Goal: Task Accomplishment & Management: Manage account settings

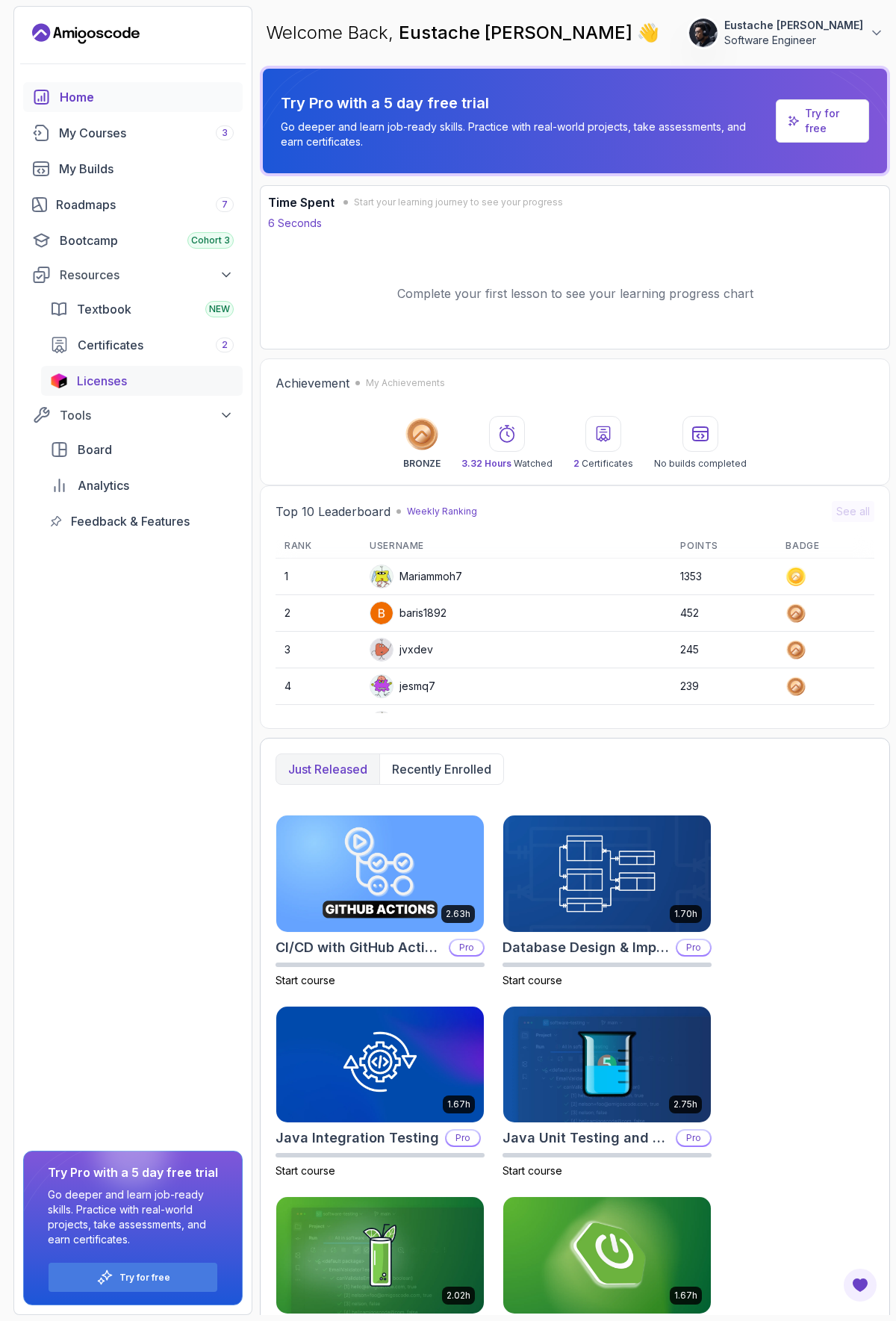
click at [108, 384] on span "Licenses" at bounding box center [101, 381] width 50 height 18
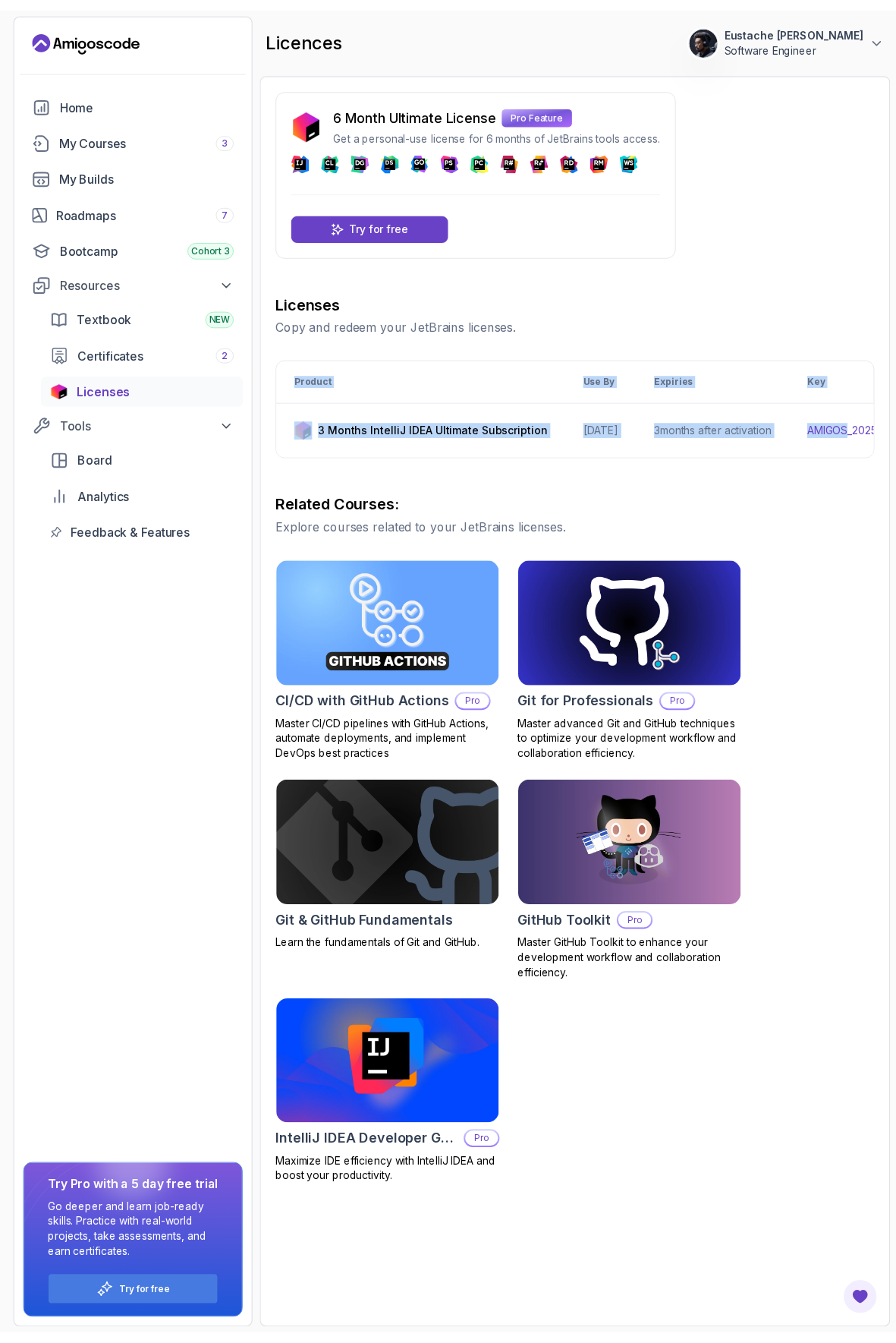
scroll to position [0, 247]
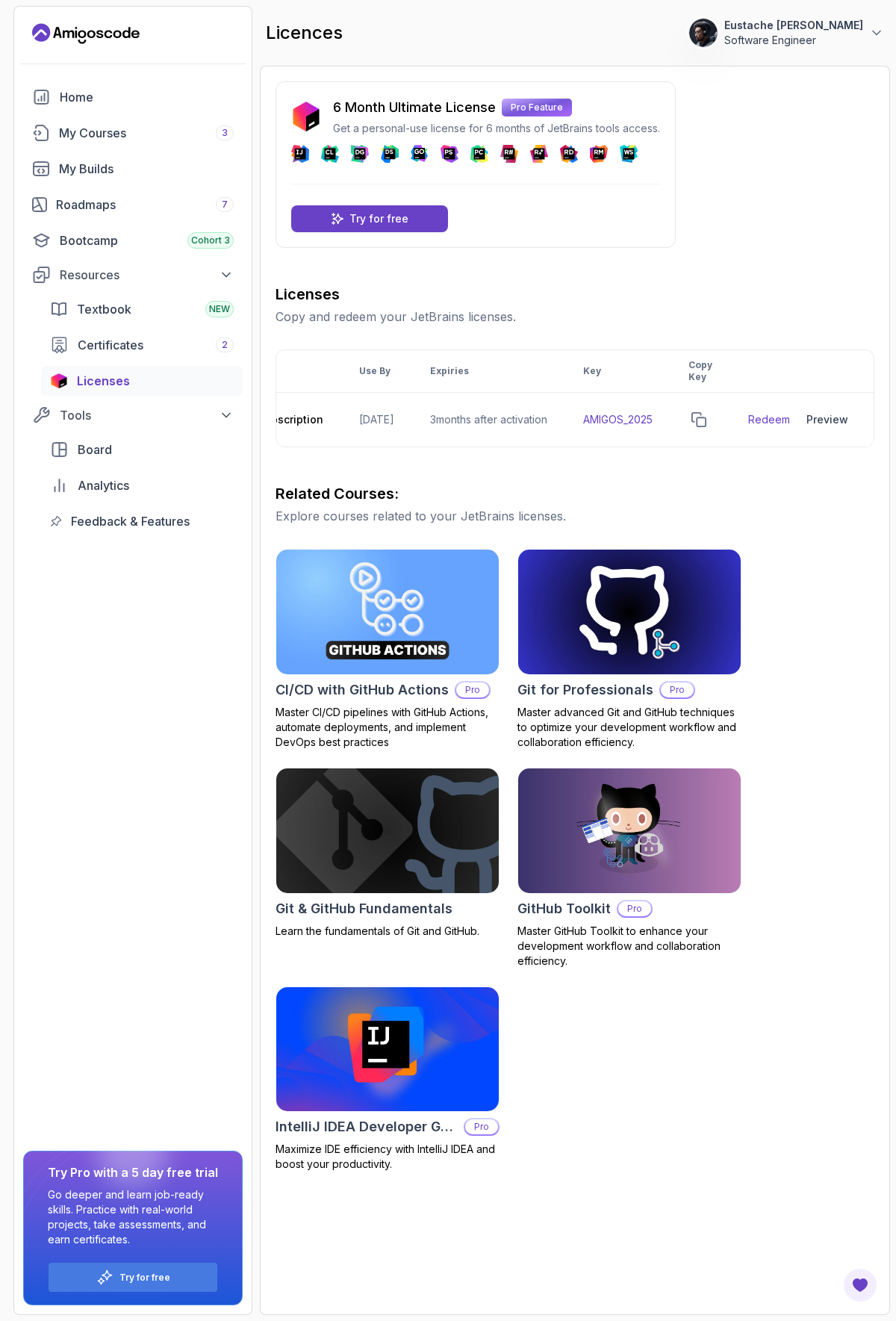
drag, startPoint x: 273, startPoint y: 414, endPoint x: 895, endPoint y: 424, distance: 622.1
click at [895, 424] on section "120 Points Eustache [PERSON_NAME] Software Engineer Home My Courses 3 My Builds…" at bounding box center [448, 660] width 896 height 1321
click at [701, 504] on h3 "Related Courses:" at bounding box center [575, 493] width 599 height 21
click at [379, 216] on p "Try for free" at bounding box center [379, 218] width 59 height 15
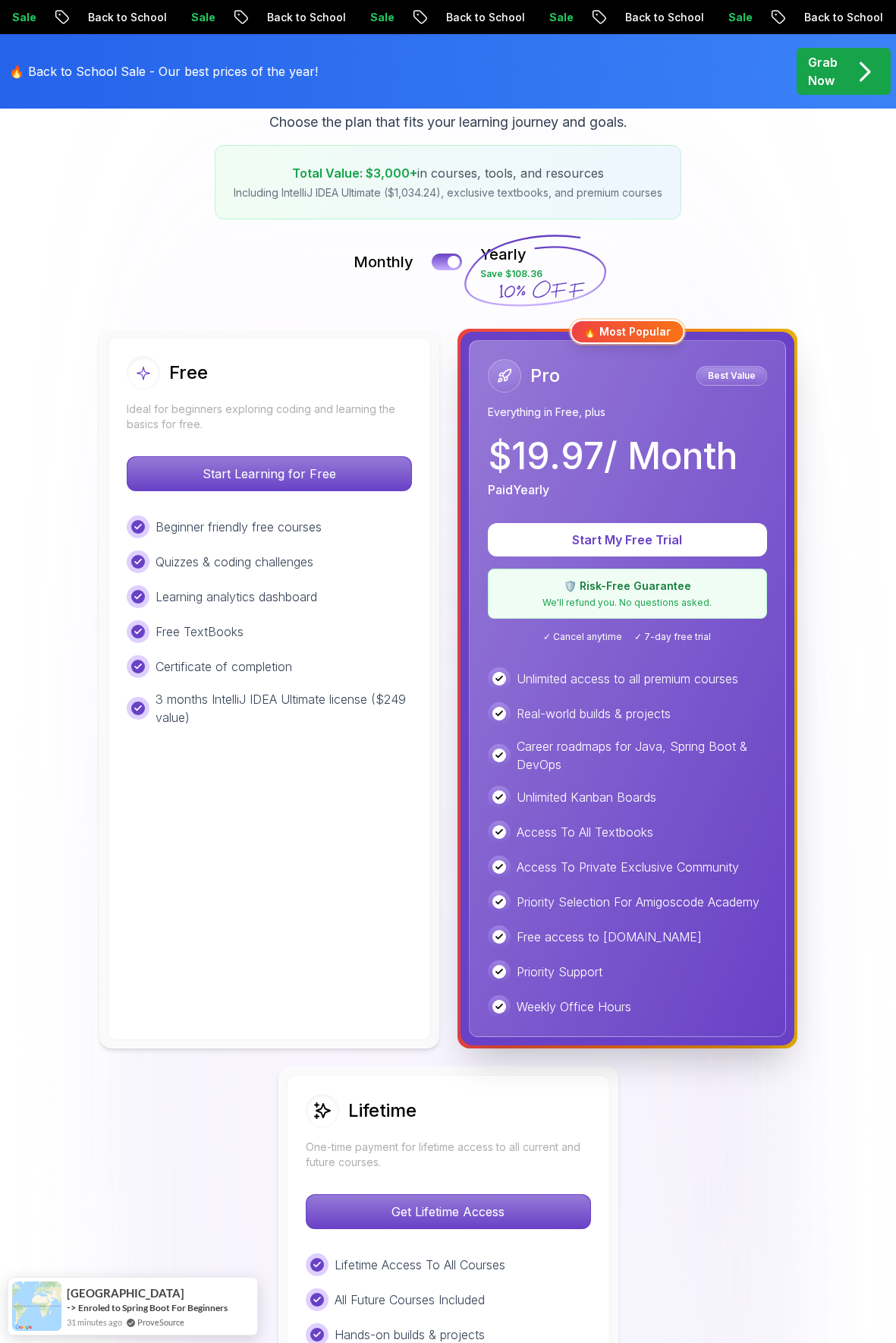
scroll to position [228, 0]
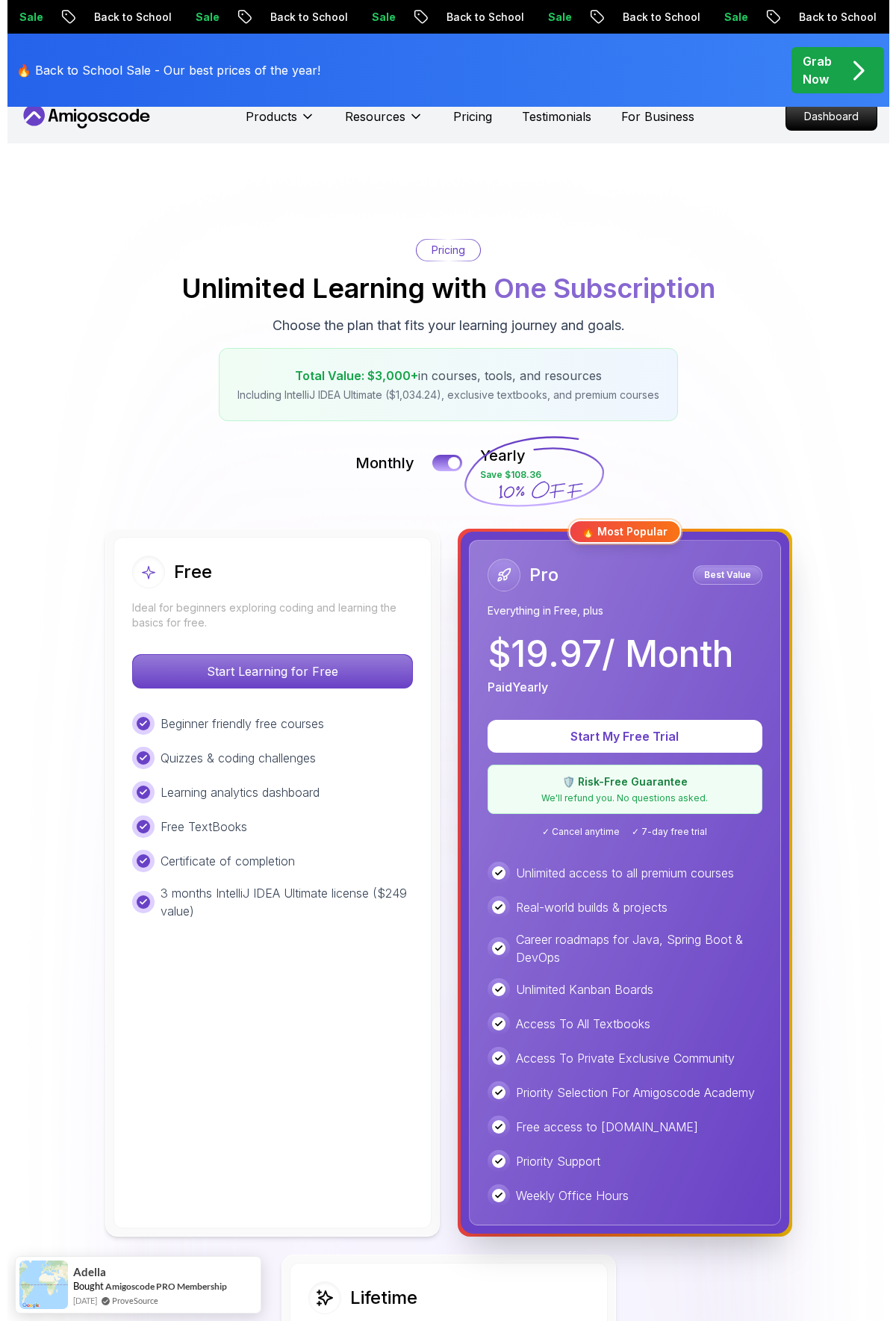
scroll to position [0, 0]
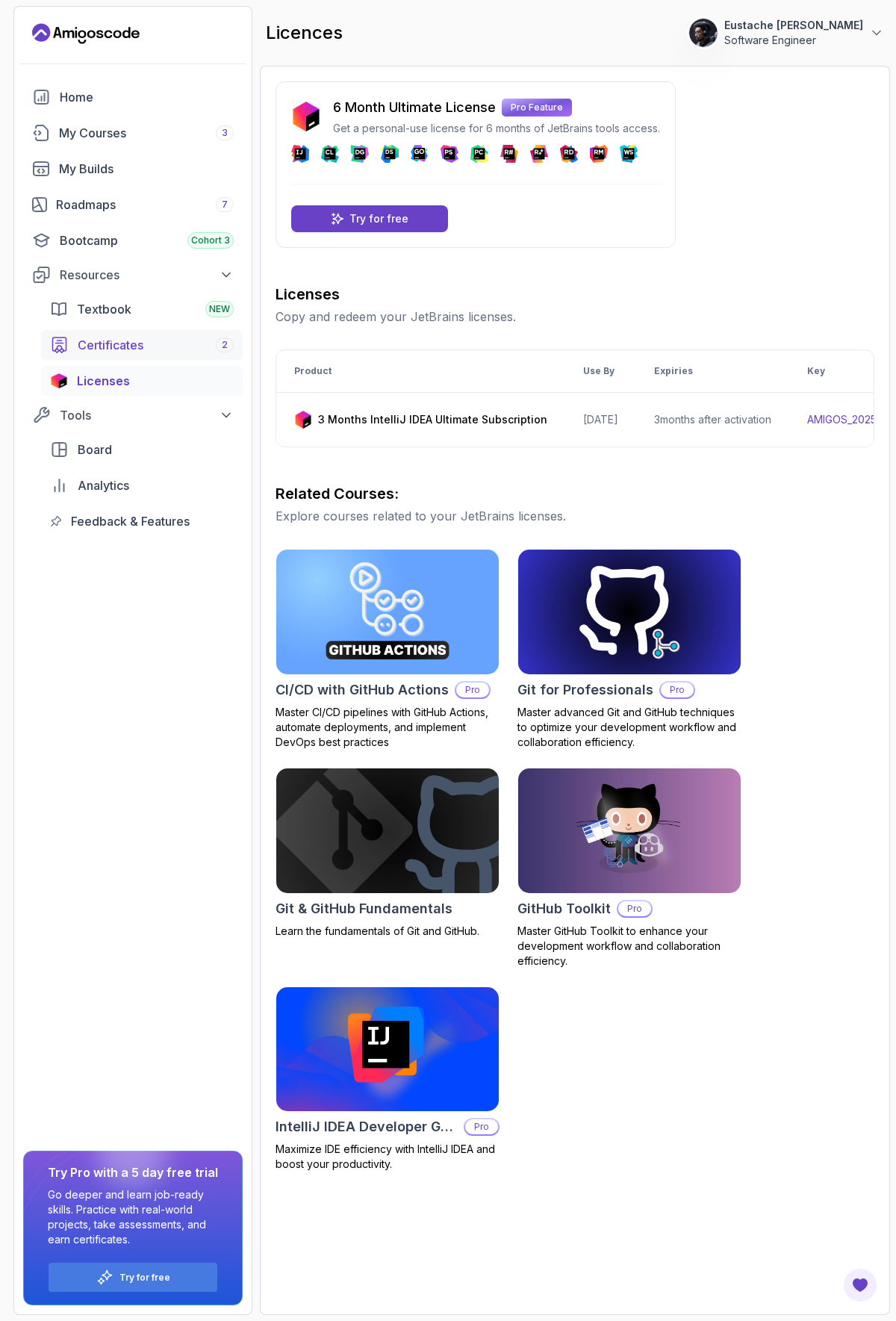
click at [120, 346] on span "Certificates" at bounding box center [110, 345] width 66 height 18
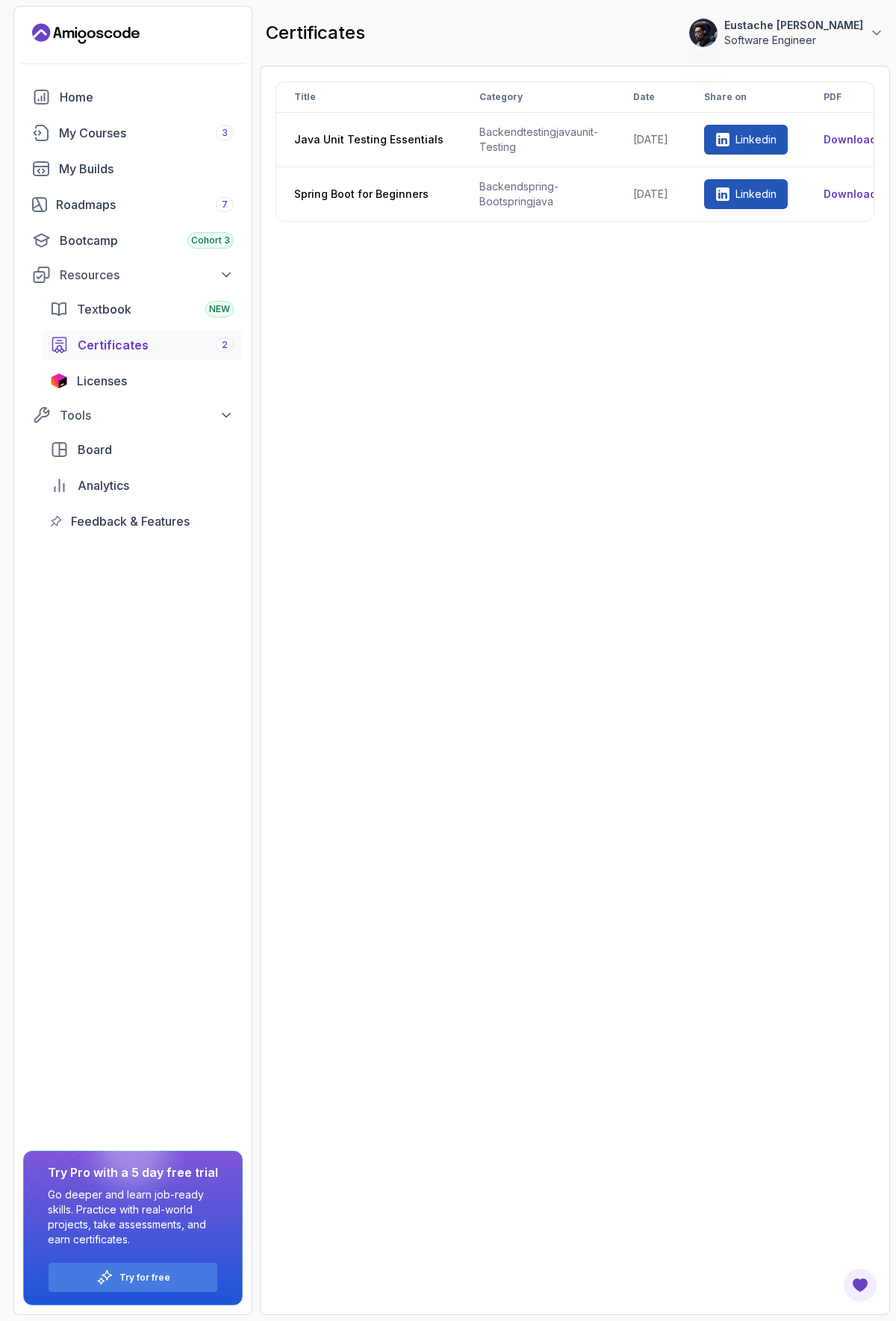
drag, startPoint x: 383, startPoint y: 220, endPoint x: 678, endPoint y: 221, distance: 295.0
click at [678, 221] on div "Title Category Date Share on PDF Java Unit Testing Essentials backend testing j…" at bounding box center [575, 151] width 599 height 140
click at [674, 257] on div "Title Category Date Share on PDF Java Unit Testing Essentials backend testing j…" at bounding box center [575, 689] width 599 height 1217
drag, startPoint x: 666, startPoint y: 230, endPoint x: 774, endPoint y: 237, distance: 108.2
click at [774, 237] on div "Title Category Date Share on PDF Java Unit Testing Essentials backend testing j…" at bounding box center [575, 689] width 599 height 1217
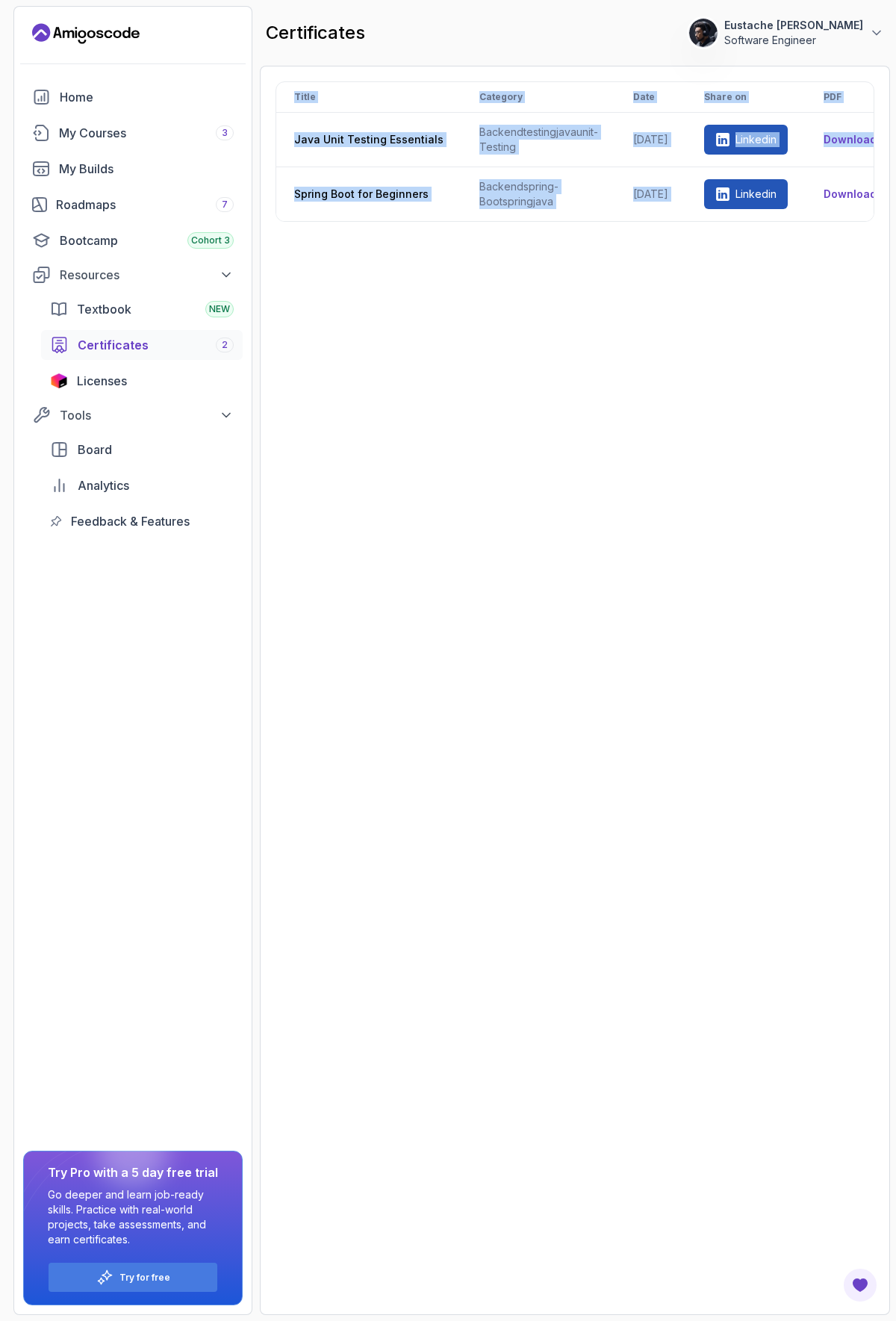
drag, startPoint x: 728, startPoint y: 217, endPoint x: 799, endPoint y: 228, distance: 71.8
click at [799, 222] on div "Title Category Date Share on PDF Java Unit Testing Essentials backend testing j…" at bounding box center [575, 151] width 599 height 140
click at [693, 290] on div "Title Category Date Share on PDF Java Unit Testing Essentials backend testing j…" at bounding box center [575, 689] width 599 height 1217
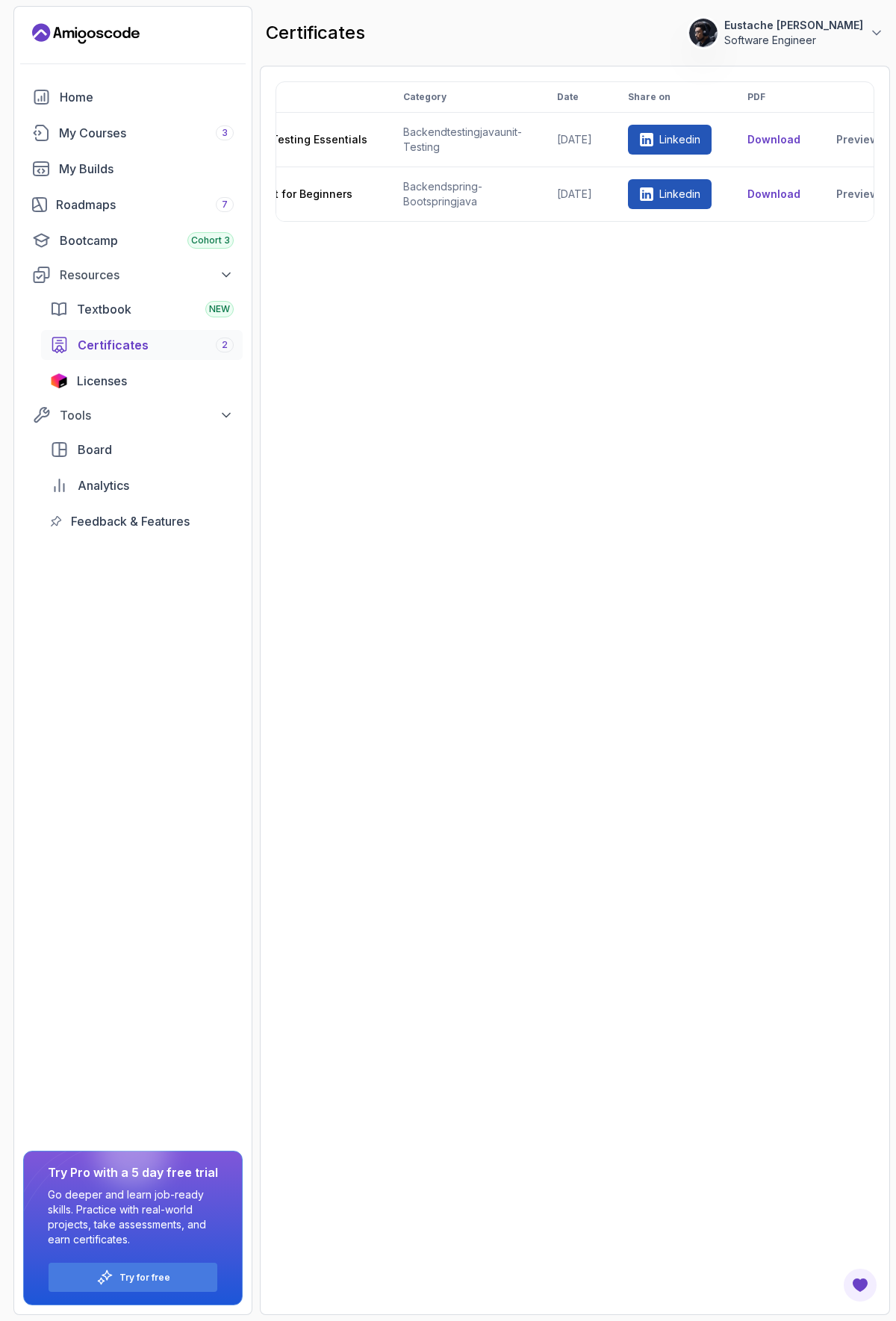
scroll to position [0, 109]
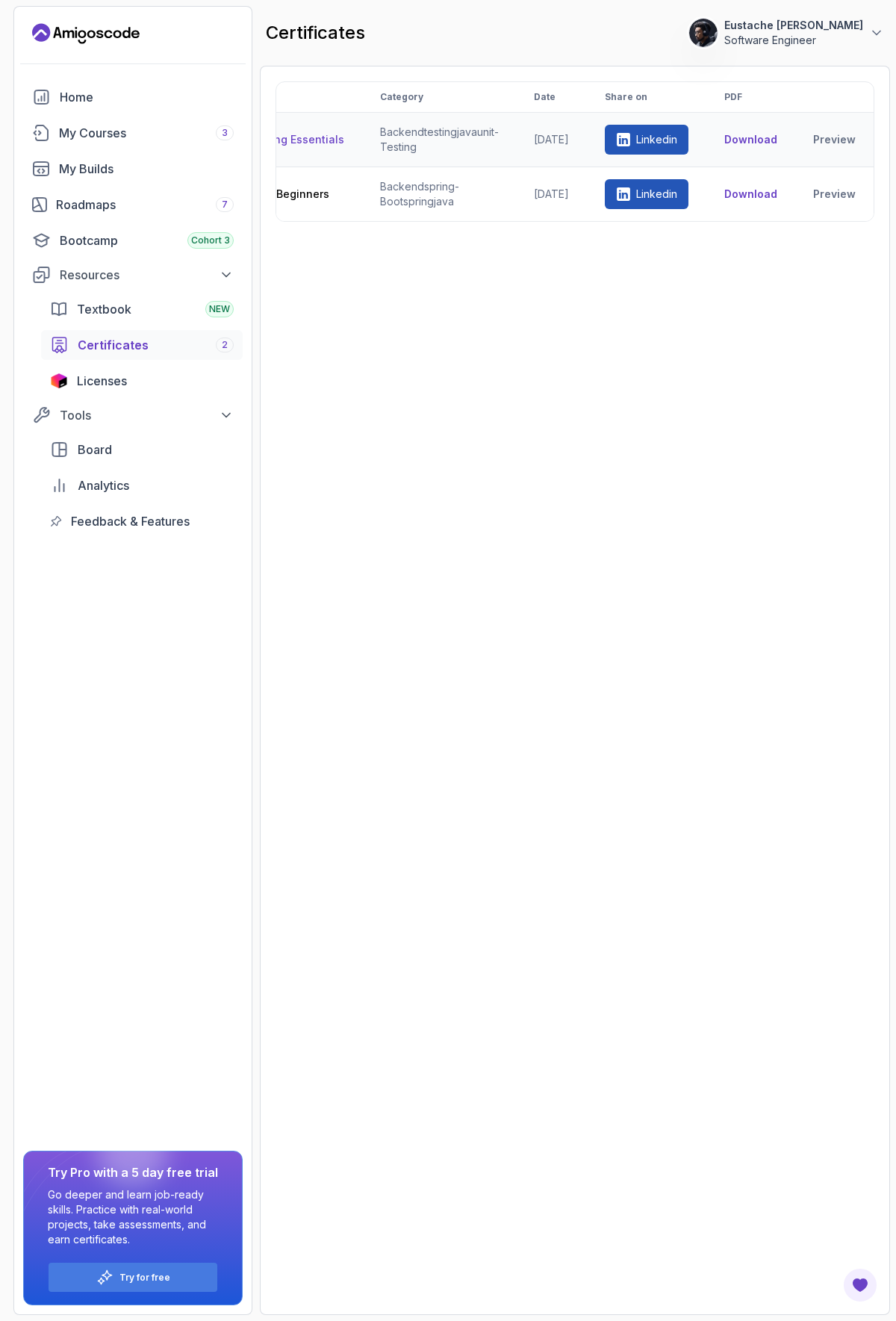
click at [649, 137] on p "Linkedin" at bounding box center [657, 139] width 41 height 15
click at [742, 136] on button "Download" at bounding box center [750, 139] width 53 height 15
